Goal: Task Accomplishment & Management: Use online tool/utility

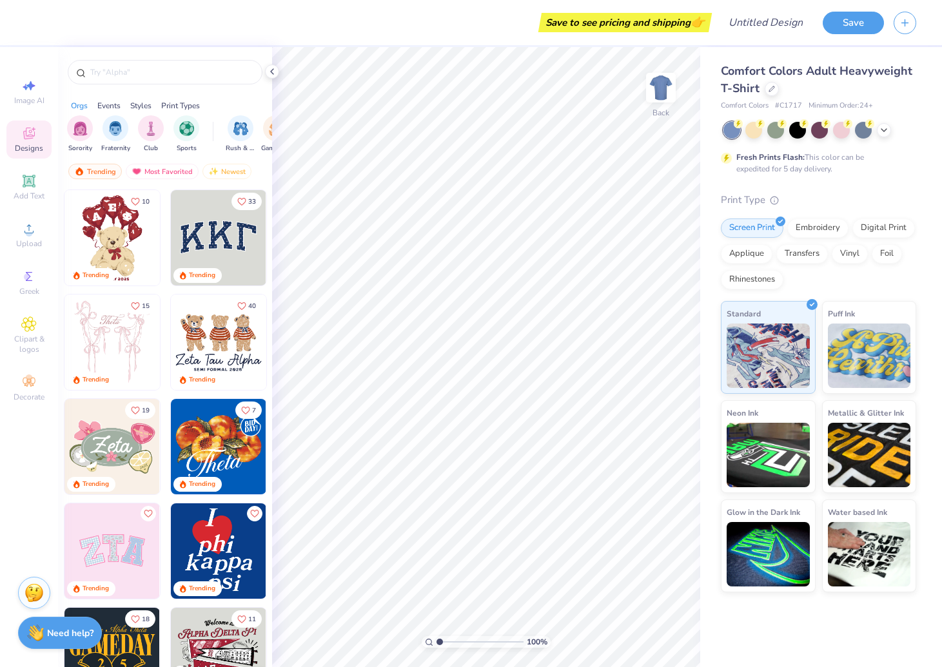
click at [206, 248] on img at bounding box center [218, 237] width 95 height 95
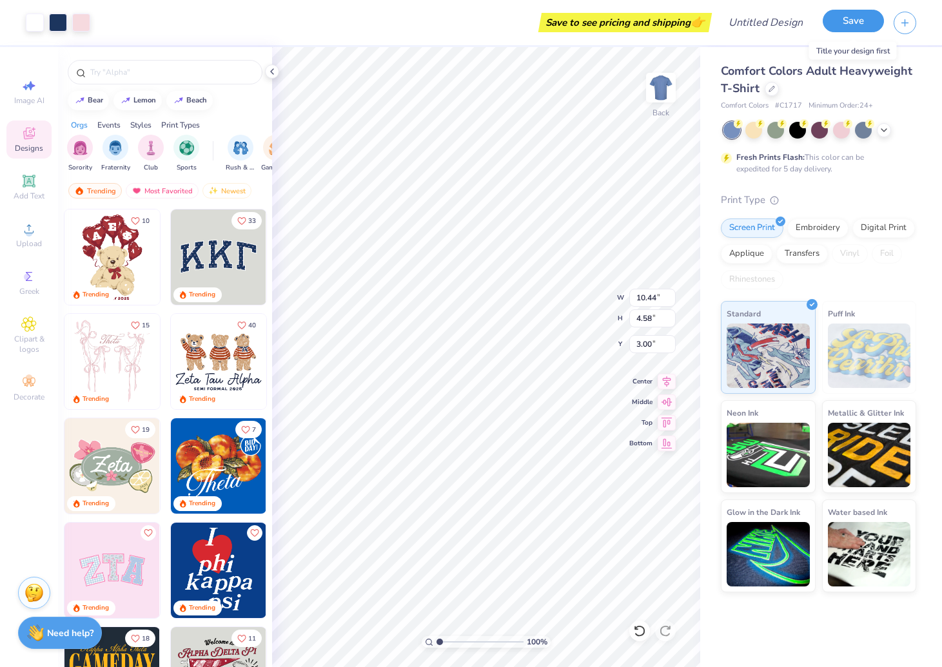
click at [859, 17] on button "Save" at bounding box center [853, 21] width 61 height 23
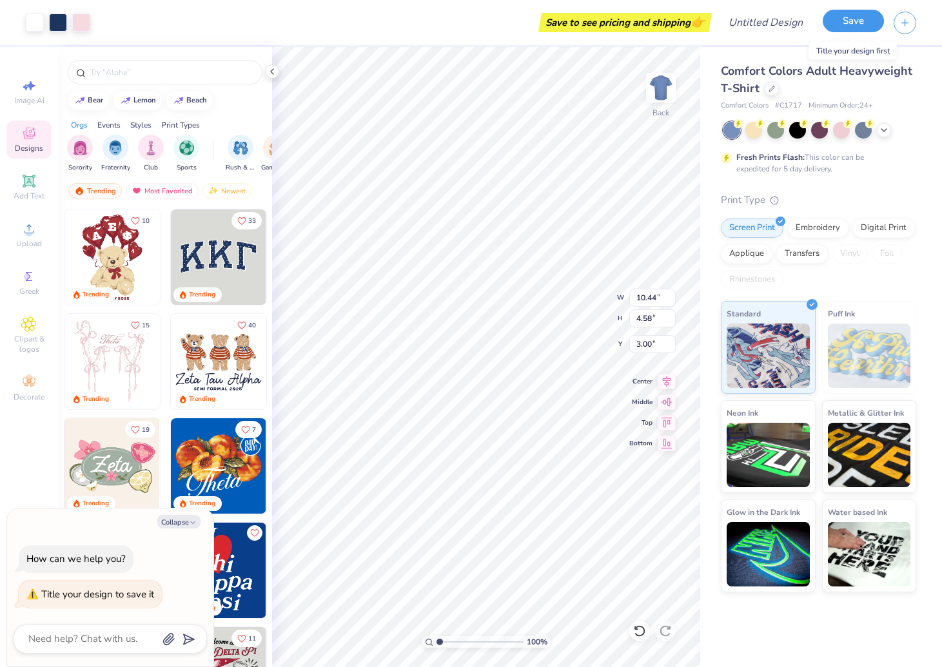
click at [858, 22] on button "Save" at bounding box center [853, 21] width 61 height 23
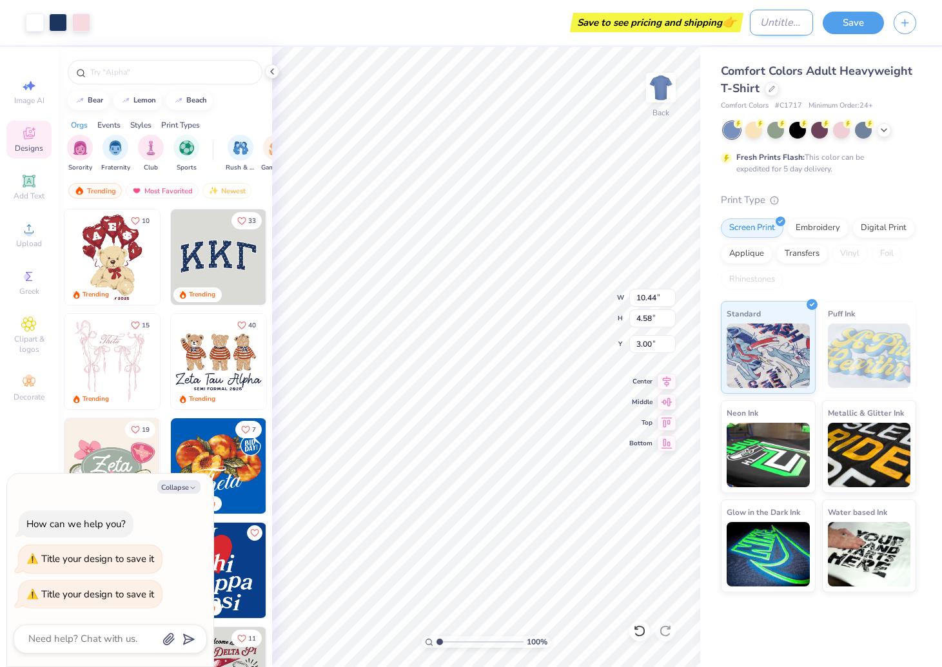
type textarea "x"
click at [789, 20] on input "Design Title" at bounding box center [781, 23] width 63 height 26
type input "t"
type textarea "x"
type input "te"
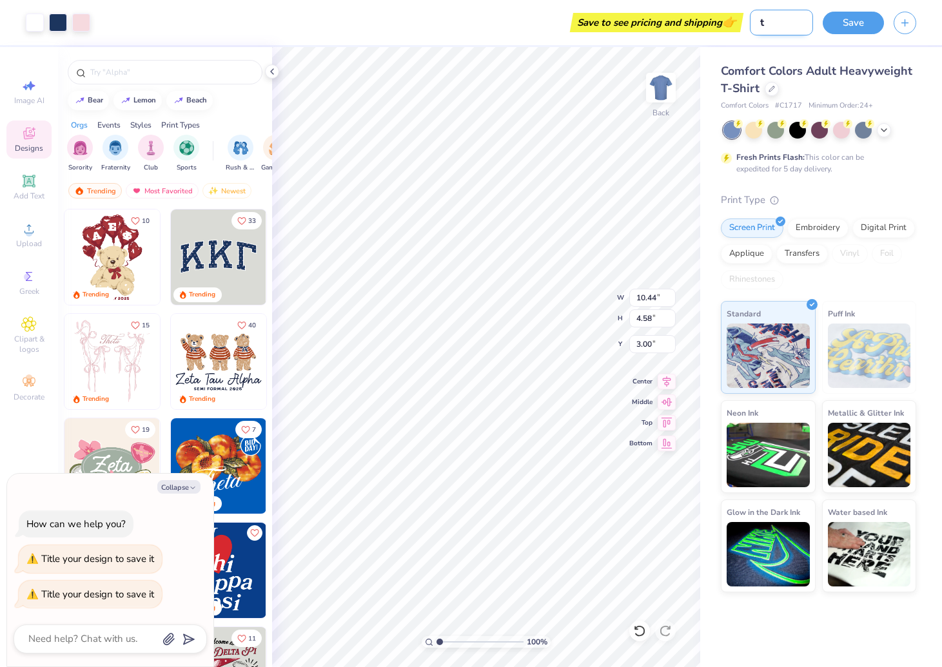
type textarea "x"
type input "tes"
type textarea "x"
type input "test"
type textarea "x"
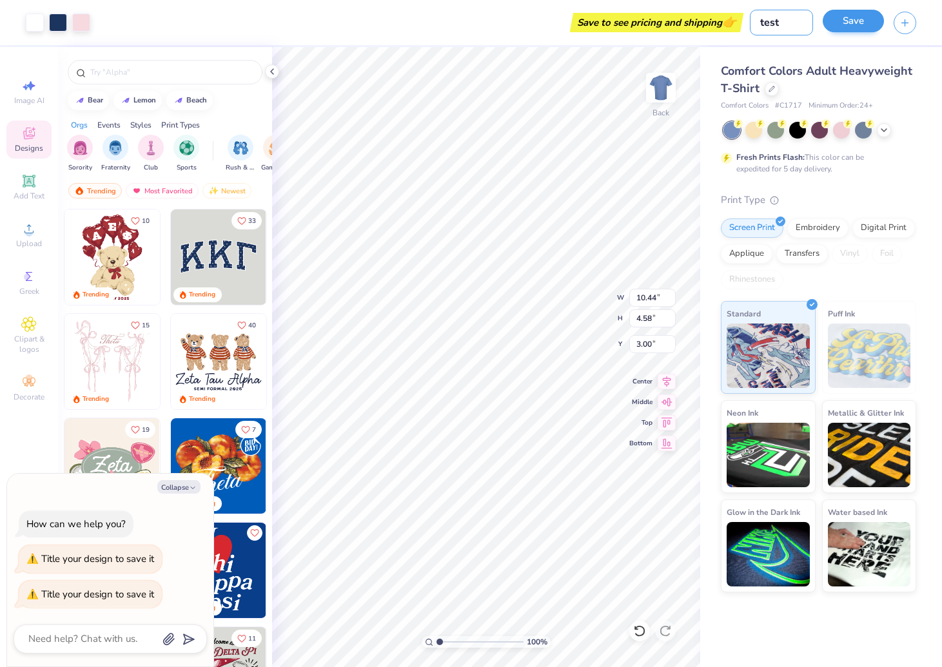
type input "test"
click at [866, 22] on button "Save" at bounding box center [853, 21] width 61 height 23
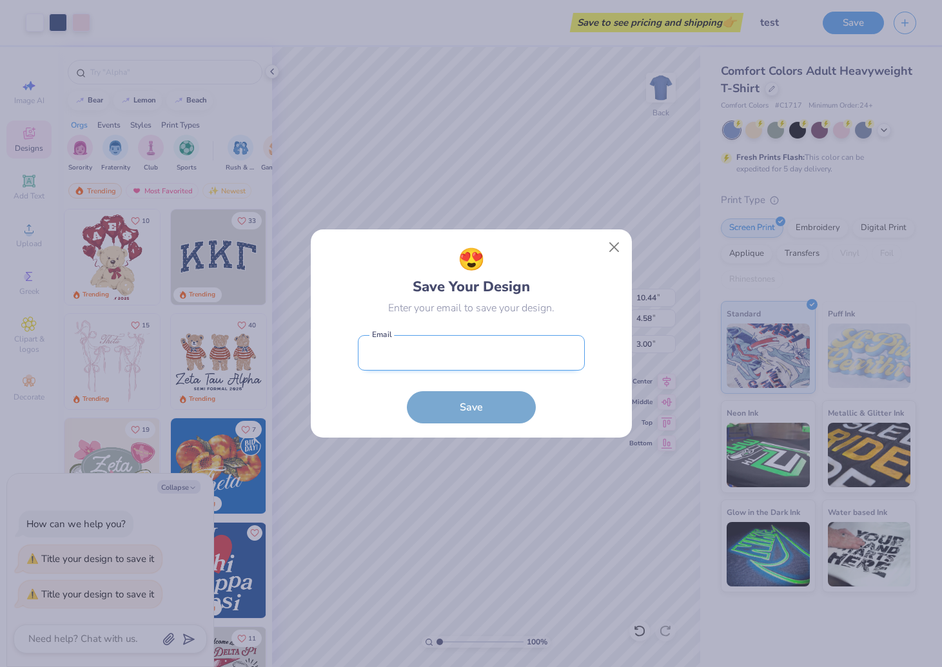
click at [424, 359] on input "email" at bounding box center [471, 352] width 227 height 35
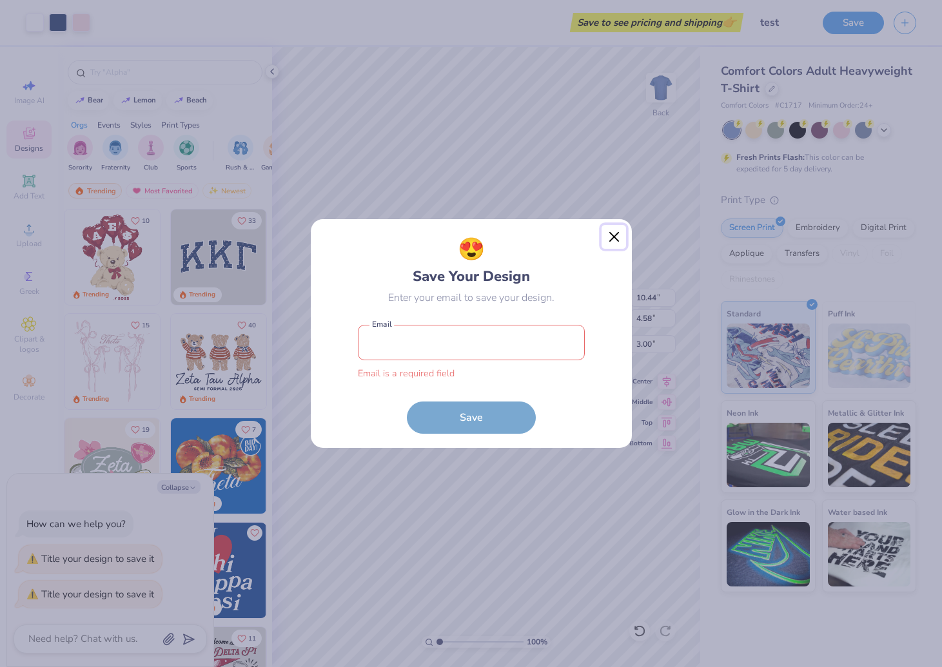
click at [611, 238] on button "Close" at bounding box center [614, 237] width 25 height 25
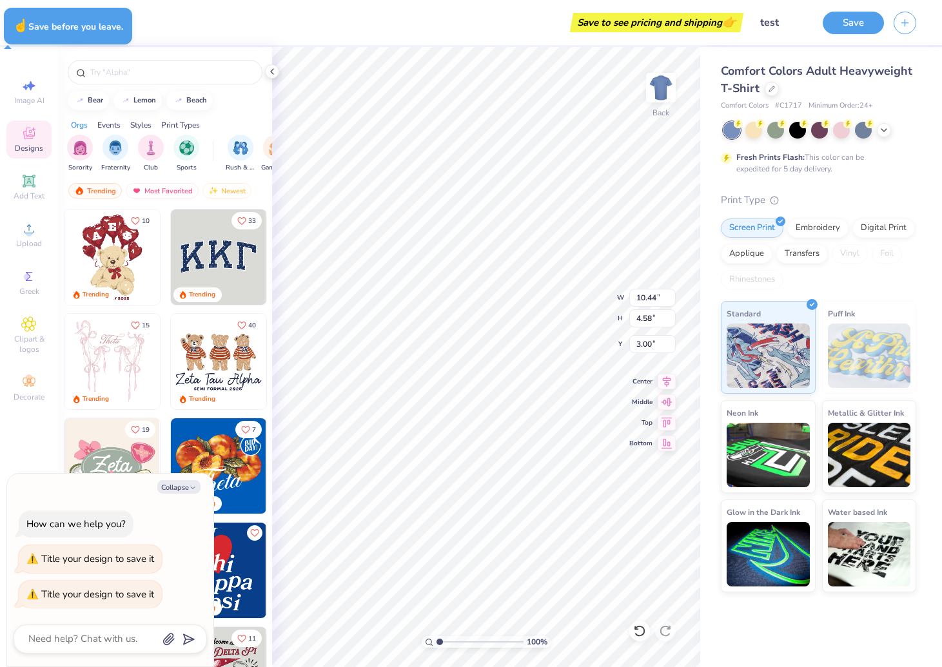
type textarea "x"
